Goal: Task Accomplishment & Management: Manage account settings

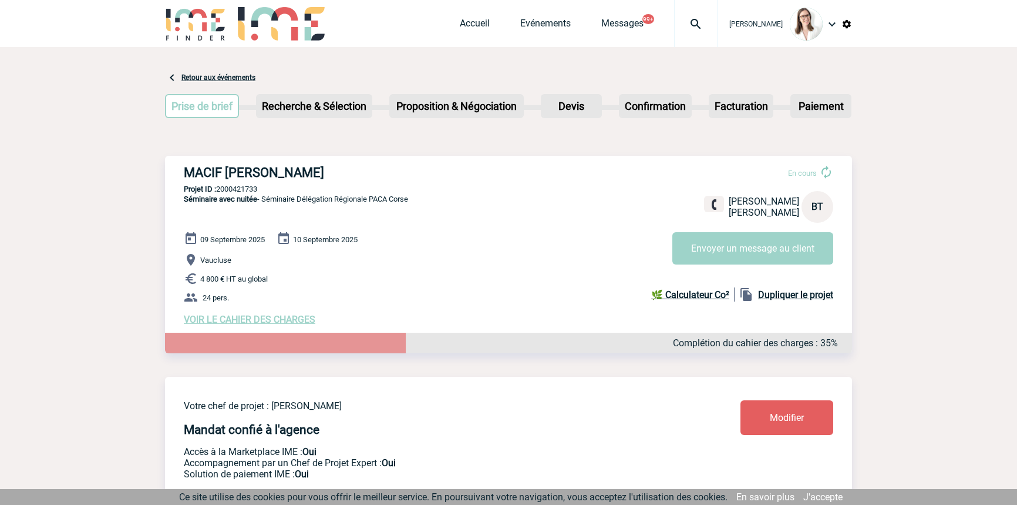
scroll to position [1899, 0]
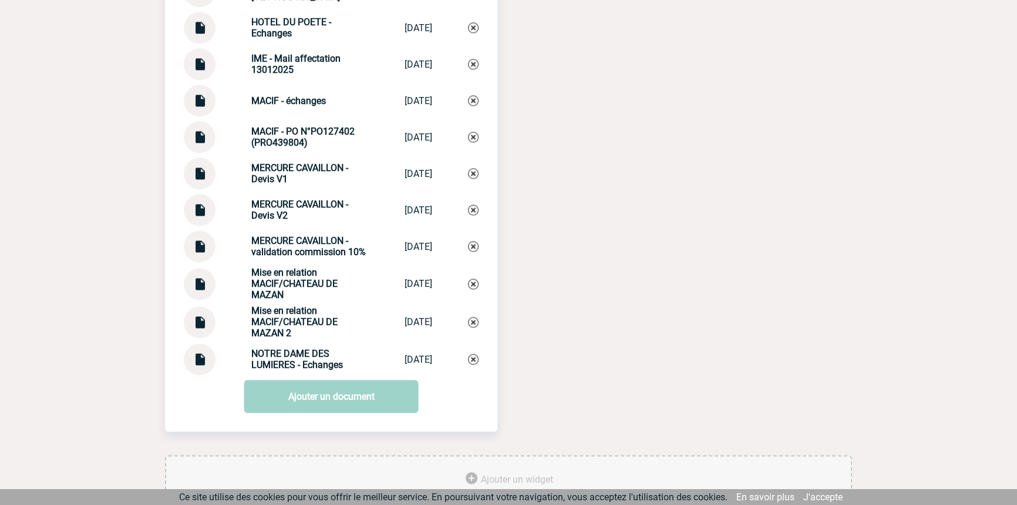
click at [298, 300] on div "Mise en relation MACIF/CHATEAU DE MAZAN" at bounding box center [309, 283] width 117 height 33
click at [309, 322] on strong "Mise en relation MACIF/CHATEAU DE MAZAN 2" at bounding box center [294, 321] width 86 height 33
click at [309, 321] on strong "Mise en relation MACIF/CHATEAU DE MAZAN 2" at bounding box center [294, 321] width 86 height 33
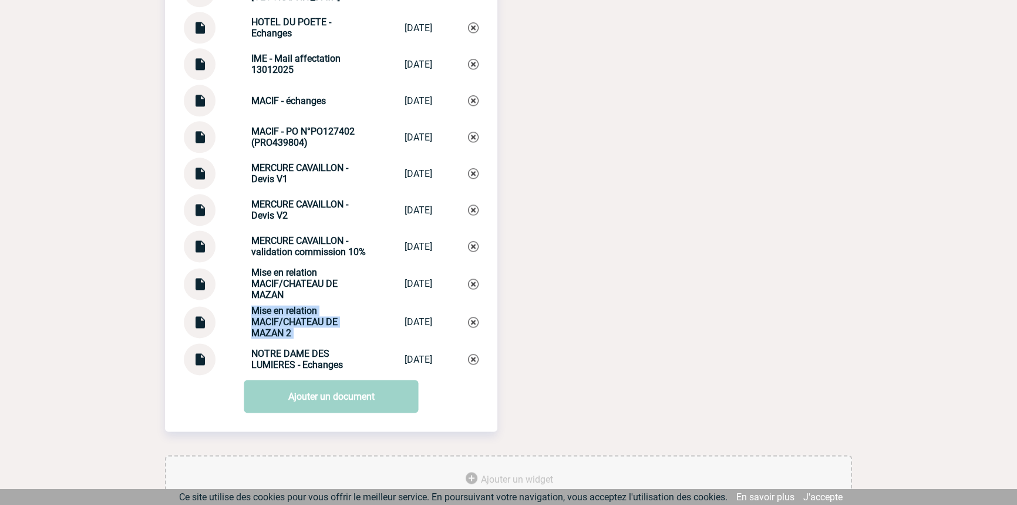
click at [309, 321] on strong "Mise en relation MACIF/CHATEAU DE MAZAN 2" at bounding box center [294, 321] width 86 height 33
copy div "Mise en relation MACIF/CHATEAU DE MAZAN 2 Mise en relatio..."
click at [470, 322] on img at bounding box center [473, 322] width 11 height 11
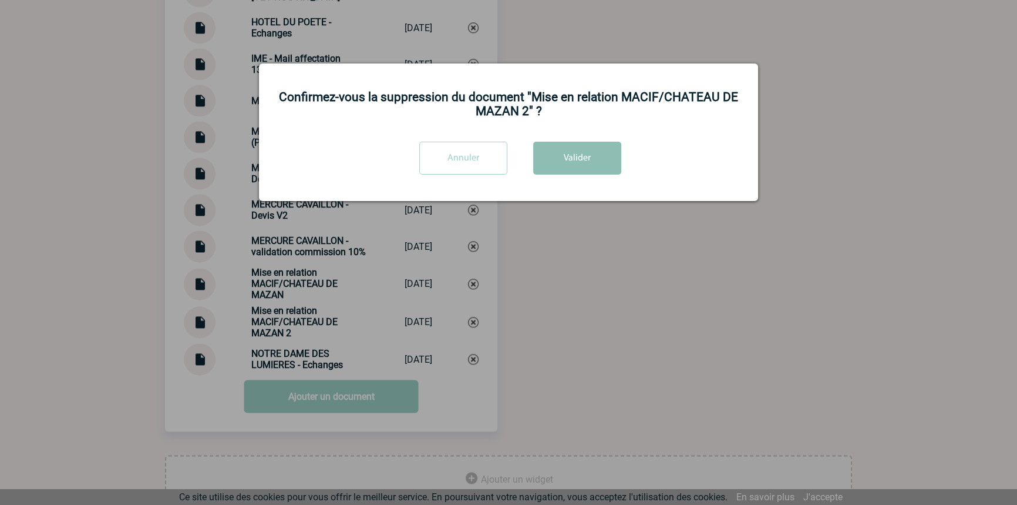
drag, startPoint x: 580, startPoint y: 129, endPoint x: 585, endPoint y: 145, distance: 17.1
click at [581, 128] on div "Confirmez-vous la suppression du document "Mise en relation MACIF/CHATEAU DE MA…" at bounding box center [508, 131] width 499 height 137
click at [586, 146] on button "Valider" at bounding box center [577, 158] width 88 height 33
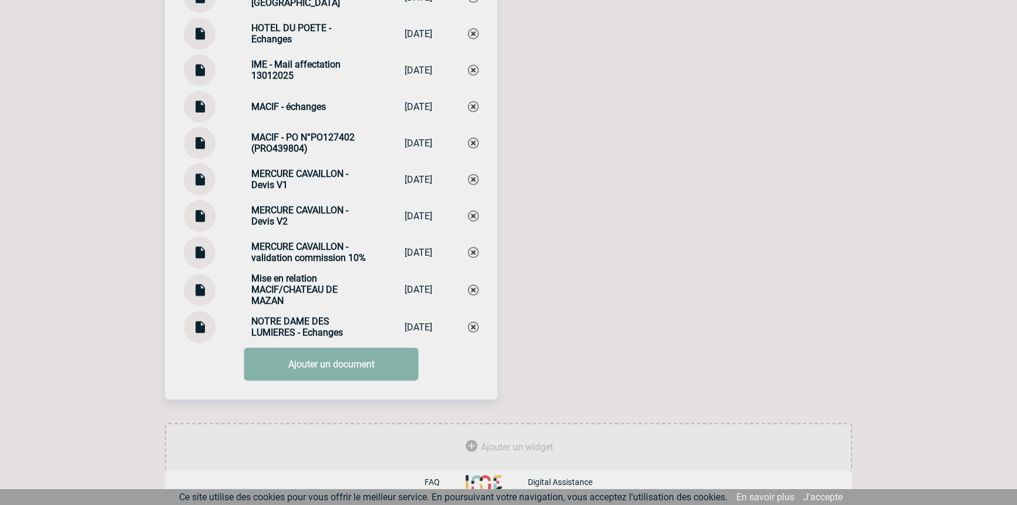
click at [320, 361] on link "Ajouter un document" at bounding box center [331, 363] width 174 height 33
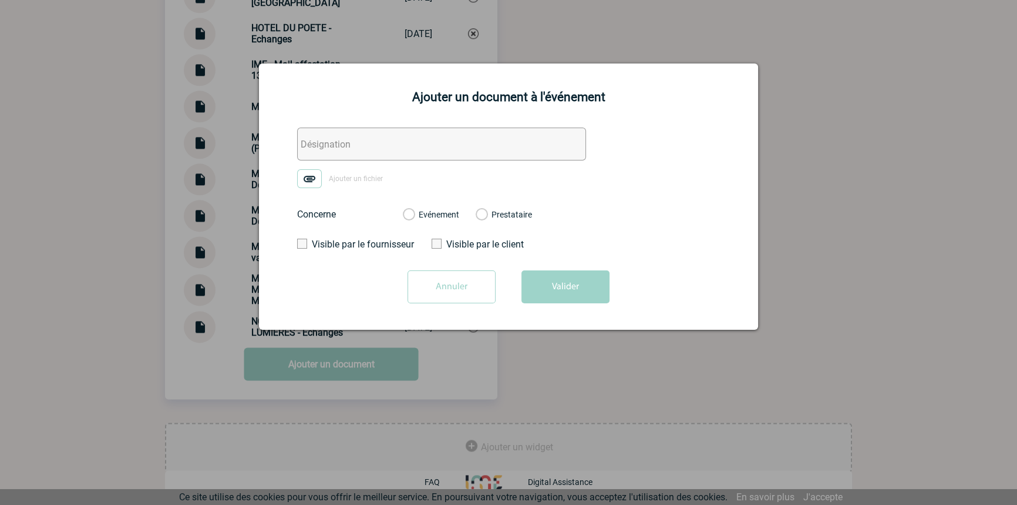
click at [364, 140] on input "text" at bounding box center [441, 143] width 289 height 33
paste input "Mise en relation MACIF/CHATEAU DE MAZAN 2"
type input "Mise en relation MACIF/CHATEAU DE MAZAN 2"
click at [320, 173] on img at bounding box center [309, 178] width 25 height 19
click at [0, 0] on input "Ajouter un fichier" at bounding box center [0, 0] width 0 height 0
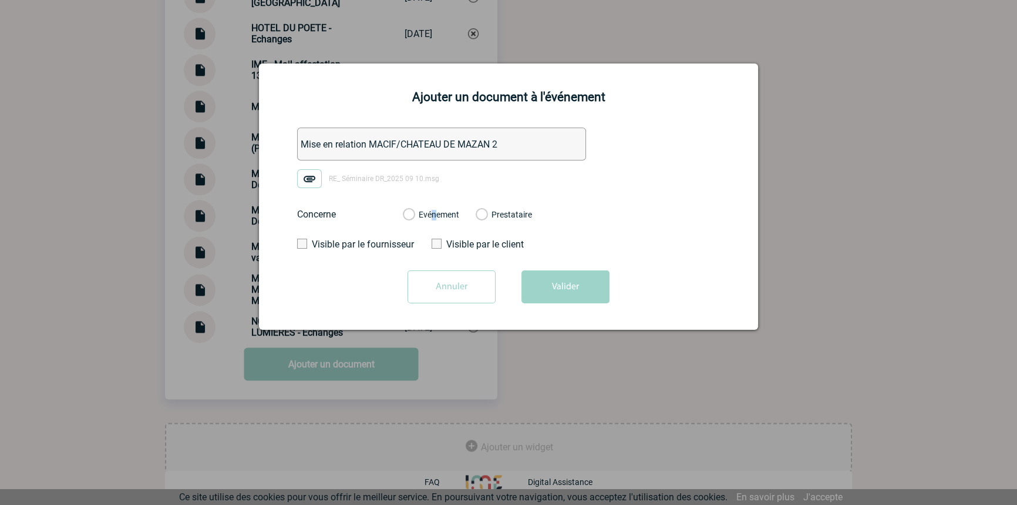
click at [414, 214] on label "Evénement" at bounding box center [408, 215] width 11 height 11
click at [0, 0] on input "Evénement" at bounding box center [0, 0] width 0 height 0
click at [540, 281] on button "Valider" at bounding box center [566, 286] width 88 height 33
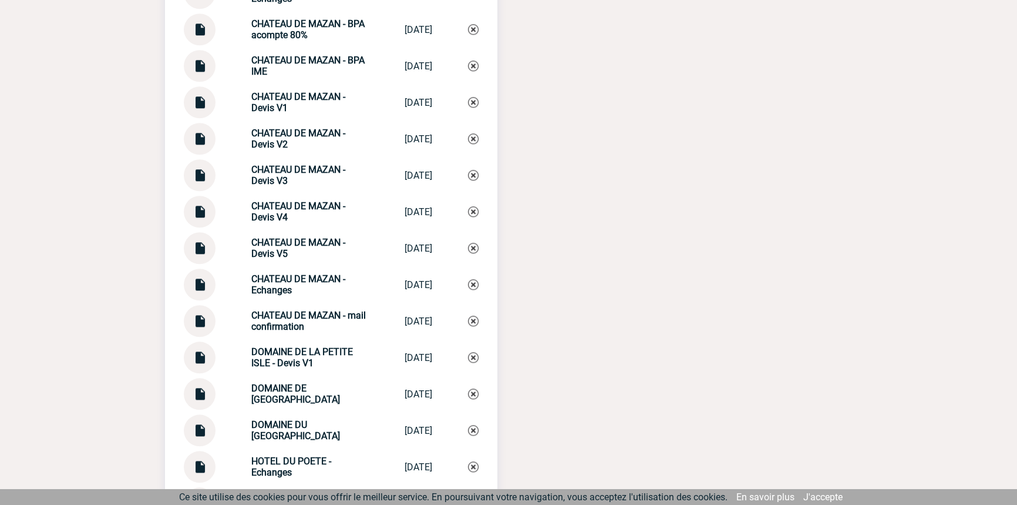
scroll to position [1365, 0]
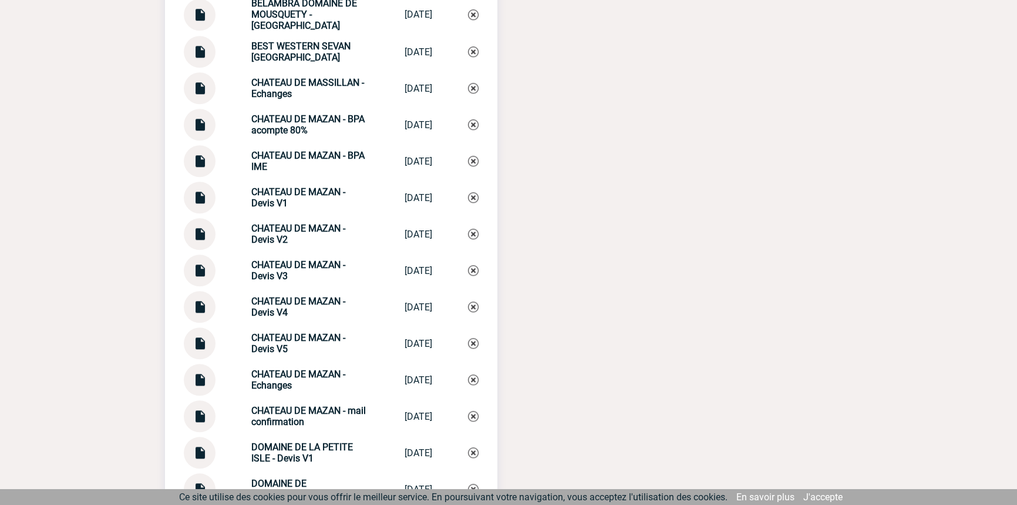
click at [272, 318] on strong "CHATEAU DE MAZAN - Devis V4" at bounding box center [298, 306] width 94 height 22
click at [271, 318] on strong "CHATEAU DE MAZAN - Devis V4" at bounding box center [298, 306] width 94 height 22
click at [276, 354] on strong "CHATEAU DE MAZAN - Devis V5" at bounding box center [298, 343] width 94 height 22
click at [277, 354] on strong "CHATEAU DE MAZAN - Devis V5" at bounding box center [298, 343] width 94 height 22
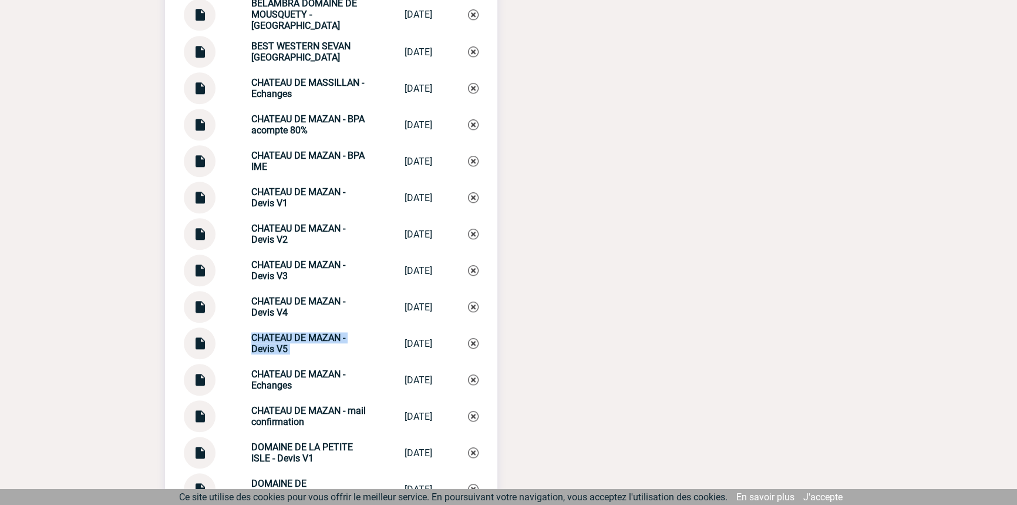
copy div "CHATEAU DE MAZAN - Devis V5 CHATEAU DE MAZA..."
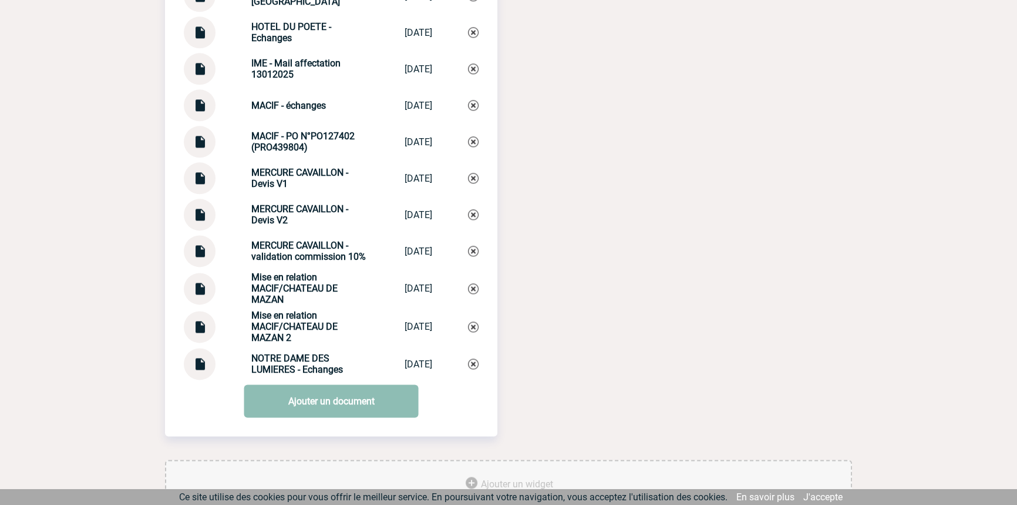
scroll to position [1937, 0]
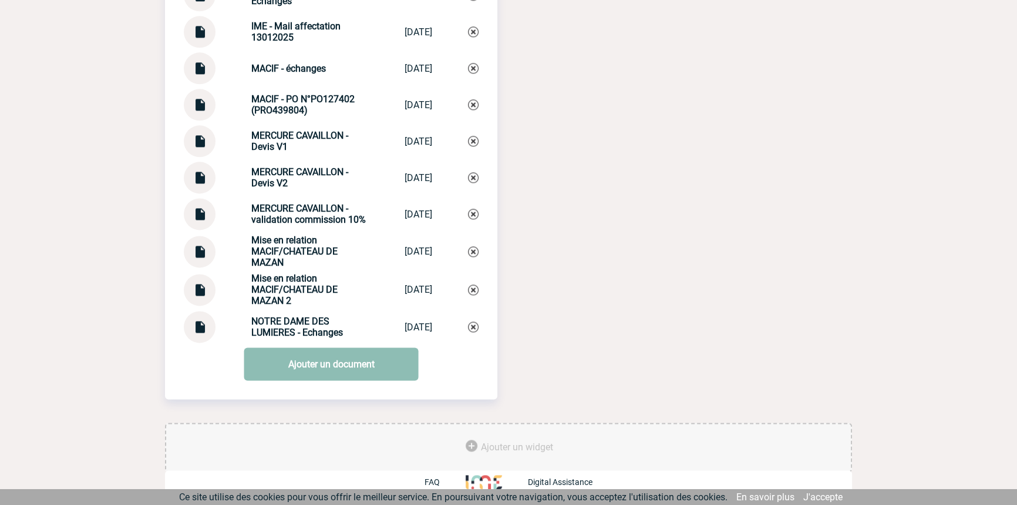
click at [311, 375] on link "Ajouter un document" at bounding box center [331, 363] width 174 height 33
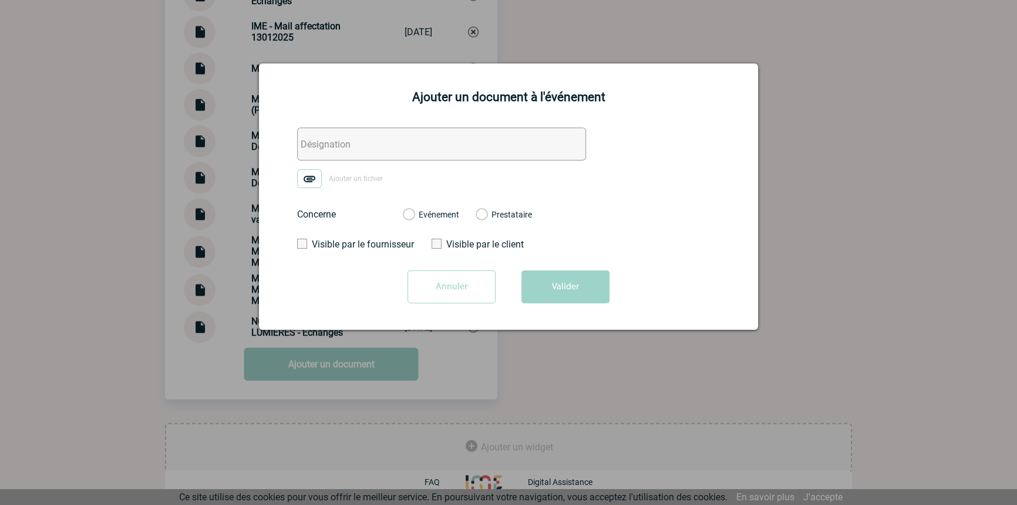
click at [377, 156] on input "text" at bounding box center [441, 143] width 289 height 33
paste input "CHATEAU DE MAZAN - Devis V5"
type input "CHATEAU DE MAZAN - Devis V6"
click at [317, 183] on img at bounding box center [309, 178] width 25 height 19
click at [0, 0] on input "Ajouter un fichier" at bounding box center [0, 0] width 0 height 0
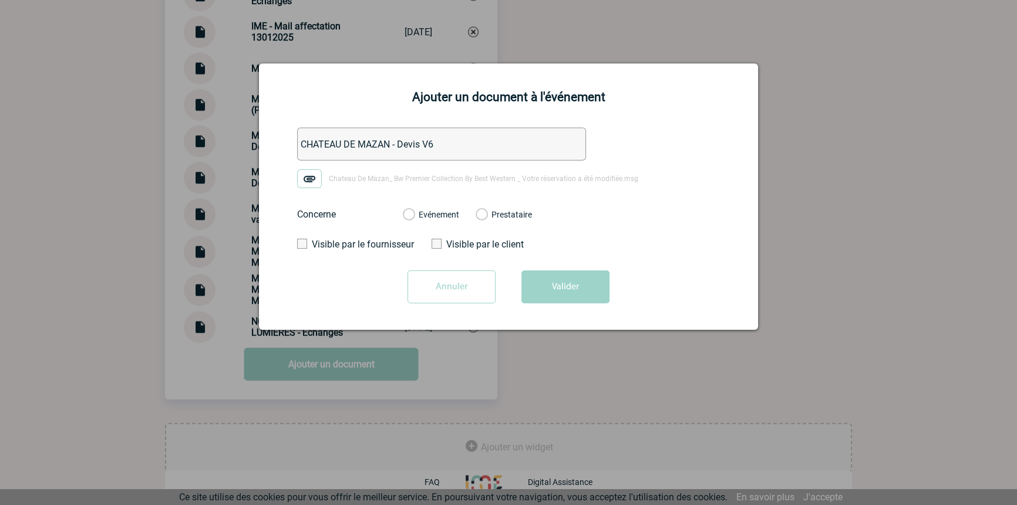
click at [441, 210] on div "Evénement" at bounding box center [431, 215] width 56 height 12
click at [414, 217] on label "Evénement" at bounding box center [408, 215] width 11 height 11
click at [0, 0] on input "Evénement" at bounding box center [0, 0] width 0 height 0
click at [540, 277] on button "Valider" at bounding box center [566, 286] width 88 height 33
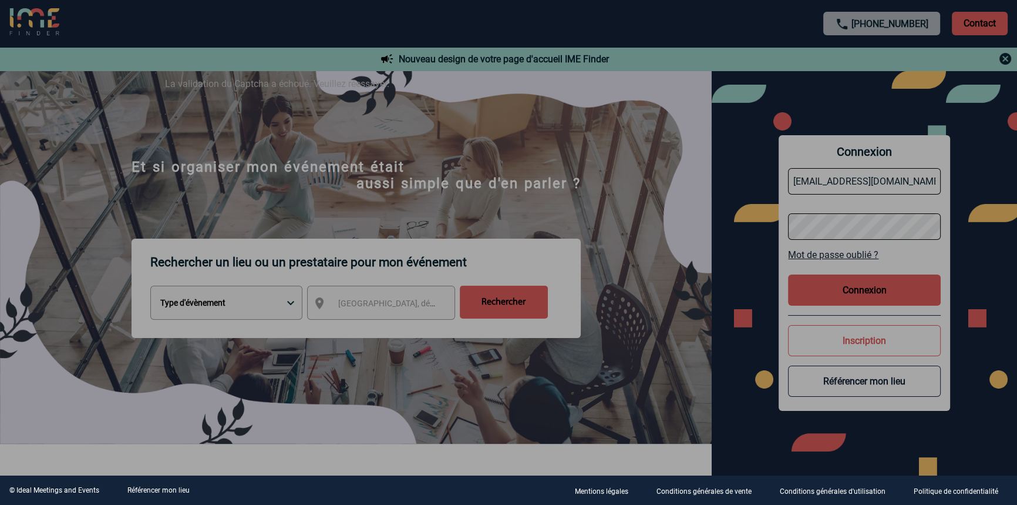
click at [515, 95] on div "La validation du Captcha a échoué. Veuillez réessayer." at bounding box center [508, 91] width 717 height 56
drag, startPoint x: 837, startPoint y: 289, endPoint x: 820, endPoint y: 347, distance: 60.0
click at [837, 290] on div at bounding box center [508, 252] width 1017 height 505
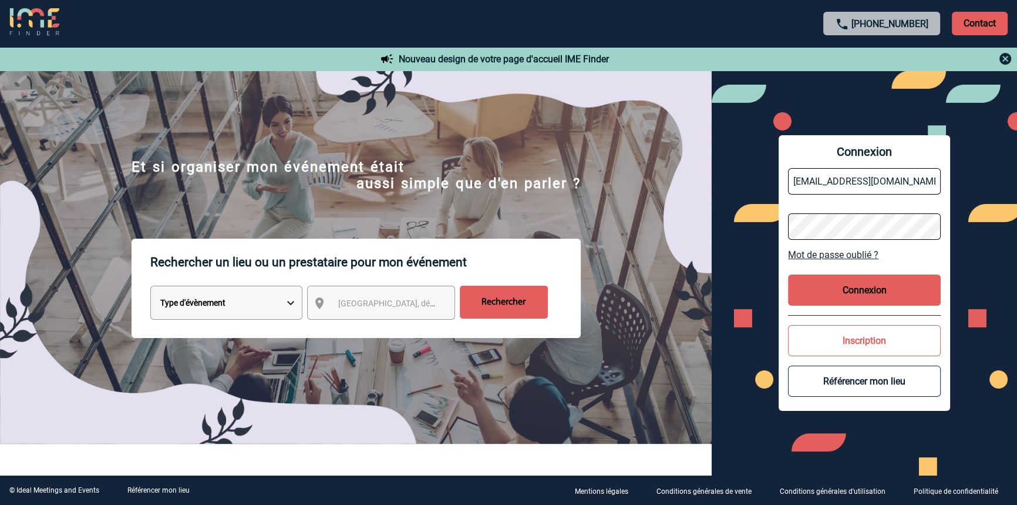
click at [838, 284] on button "Connexion" at bounding box center [864, 289] width 153 height 31
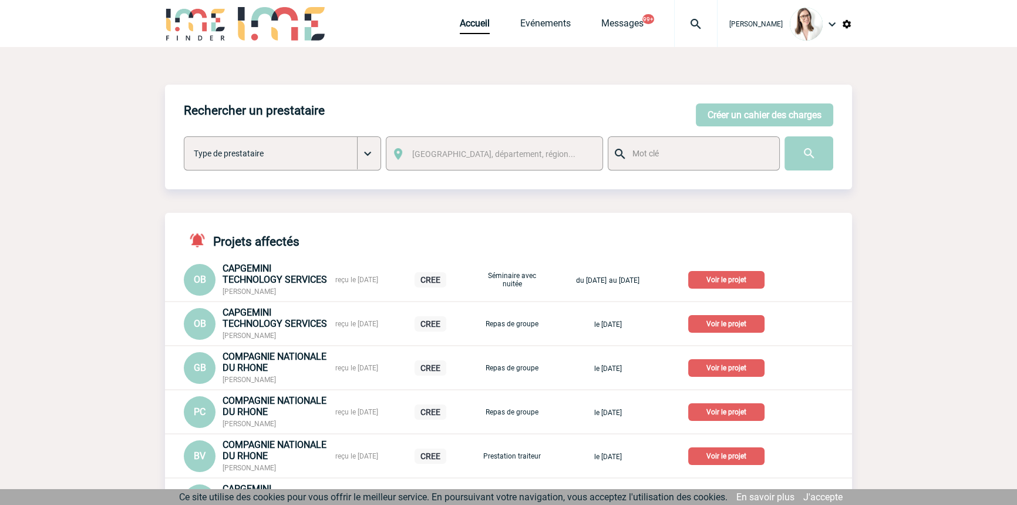
click at [675, 20] on img at bounding box center [696, 24] width 42 height 14
type input "2000421792"
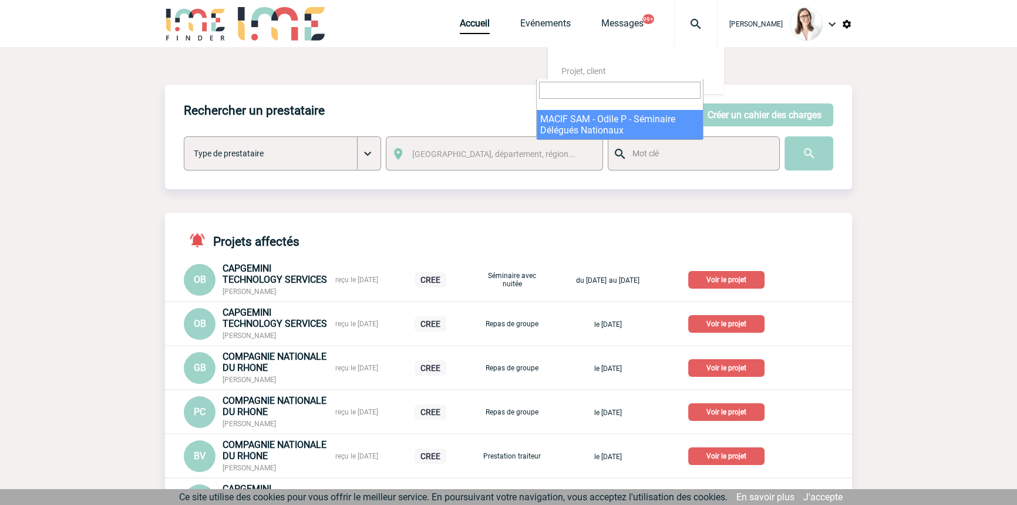
select select "21293"
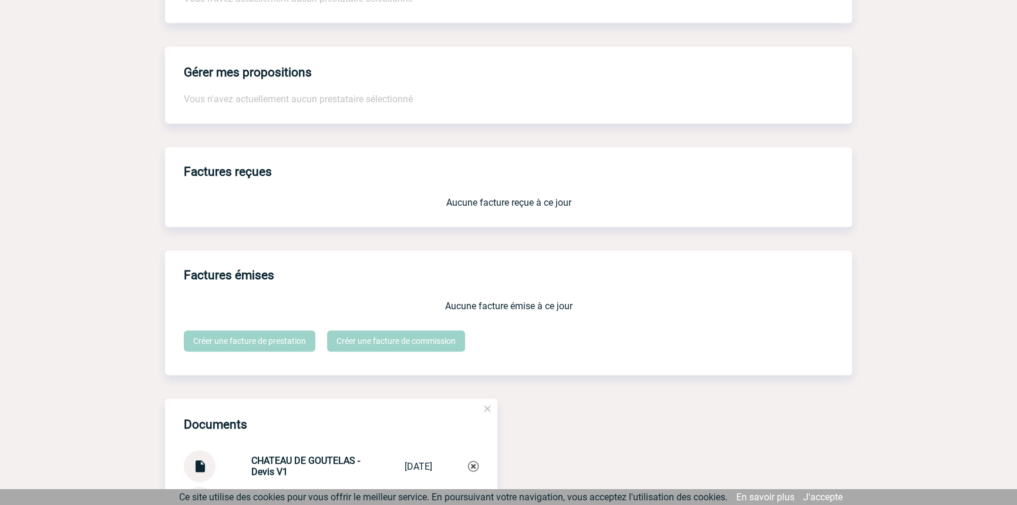
scroll to position [1424, 0]
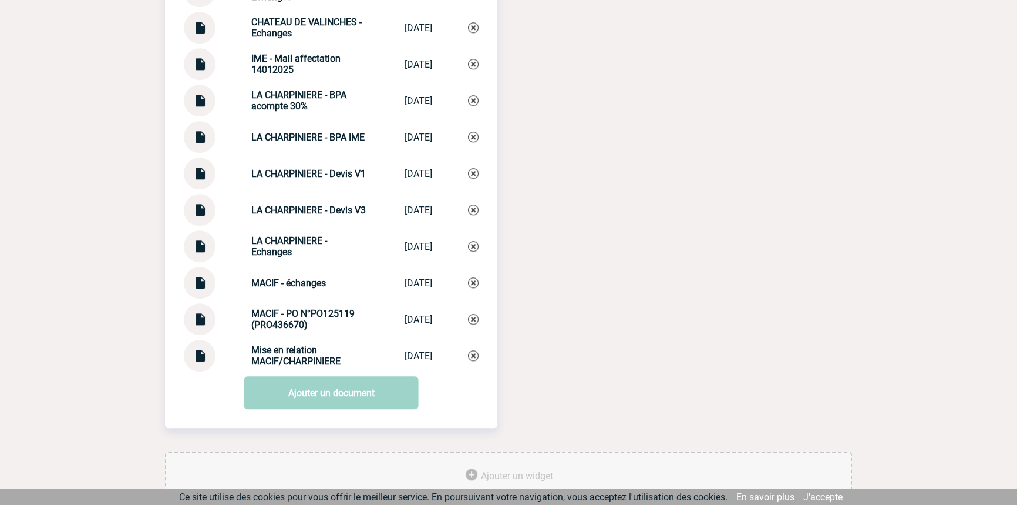
click at [206, 358] on img at bounding box center [199, 350] width 15 height 23
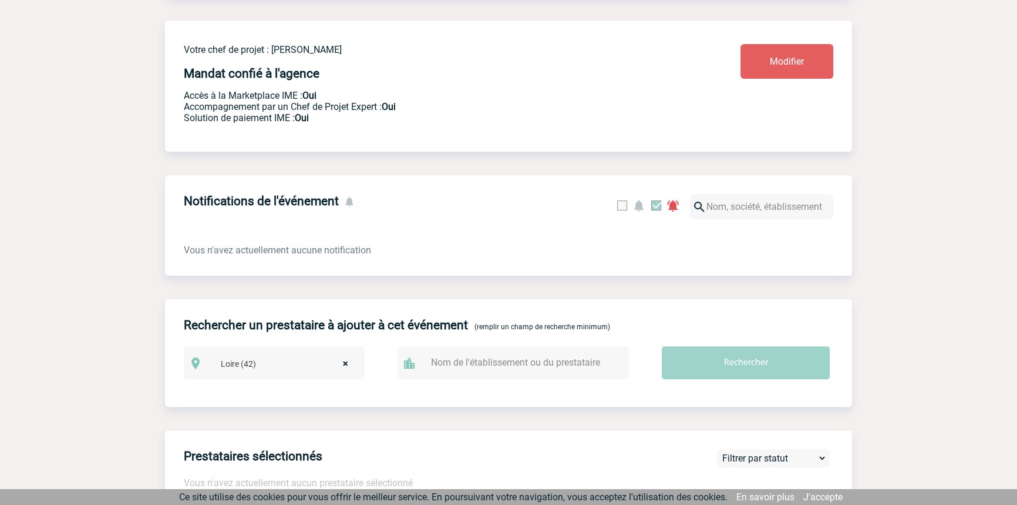
scroll to position [0, 0]
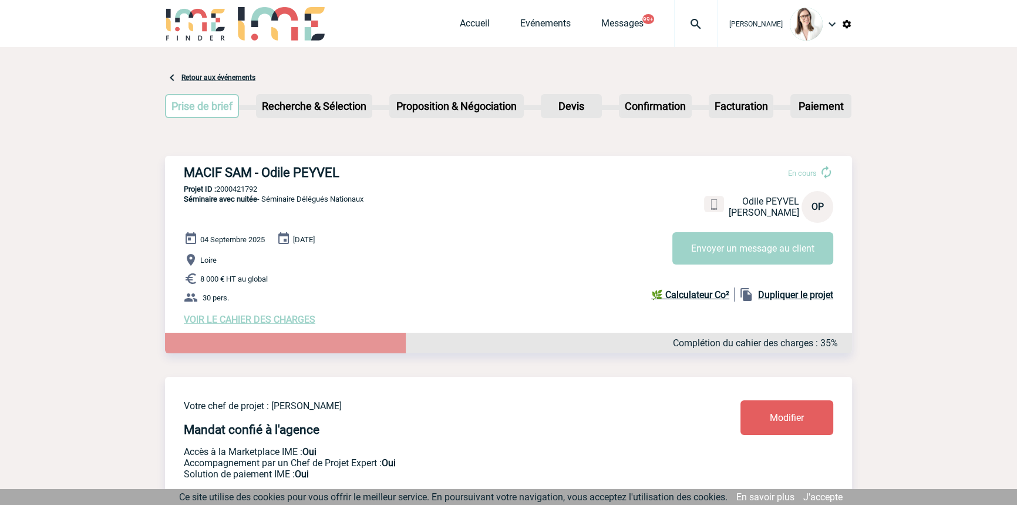
click at [693, 14] on div at bounding box center [695, 23] width 43 height 47
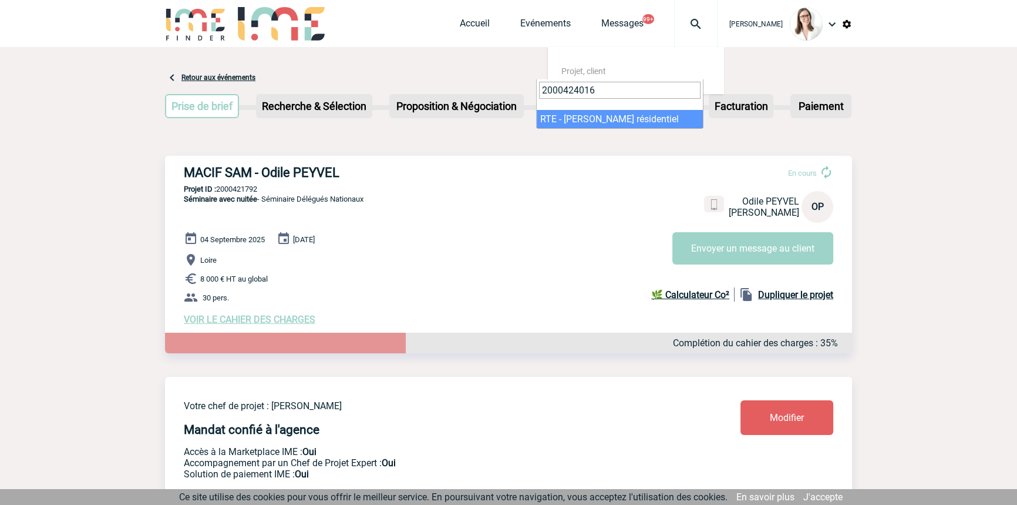
type input "2000424016"
select select "23517"
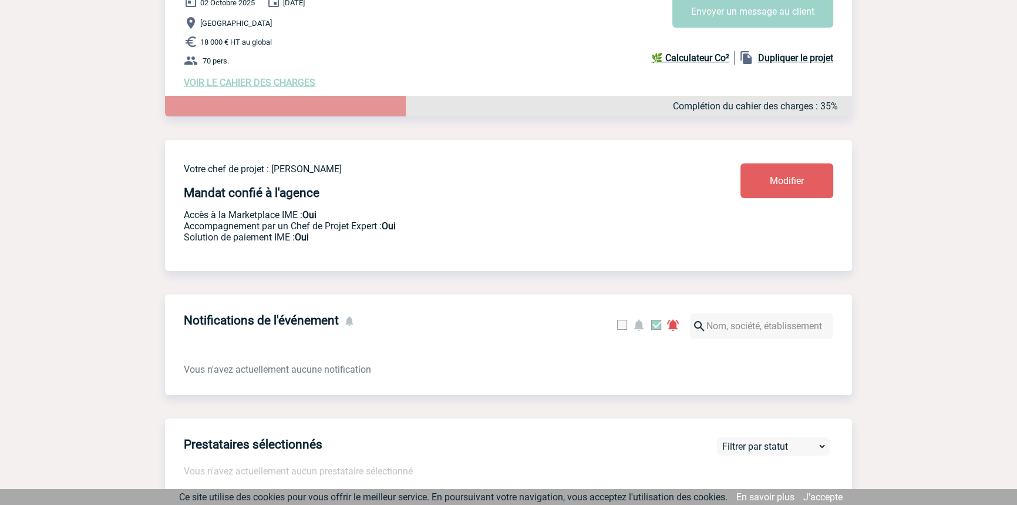
scroll to position [534, 0]
